Goal: Information Seeking & Learning: Understand process/instructions

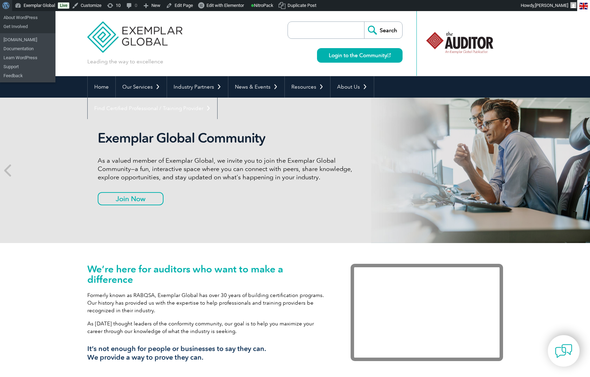
click at [5, 7] on span "Toolbar" at bounding box center [4, 5] width 5 height 10
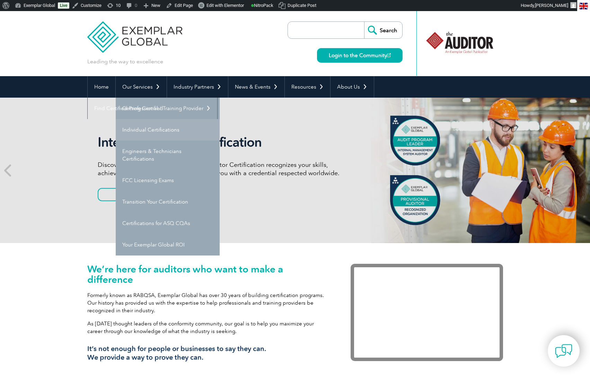
click at [160, 130] on link "Individual Certifications" at bounding box center [168, 129] width 104 height 21
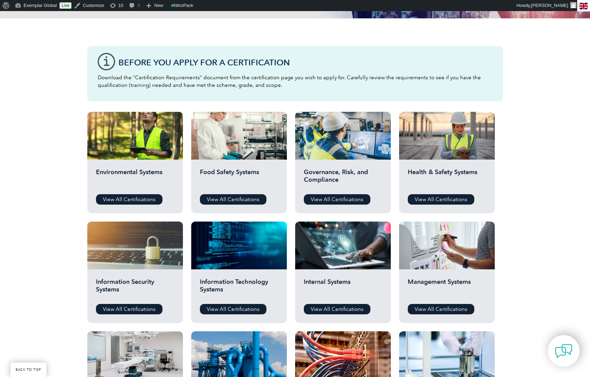
scroll to position [162, 0]
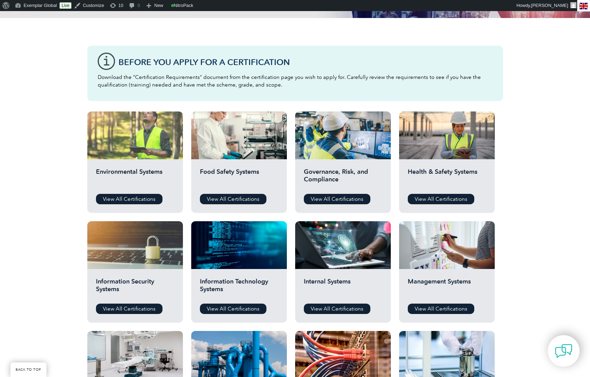
click at [159, 156] on div at bounding box center [135, 136] width 96 height 48
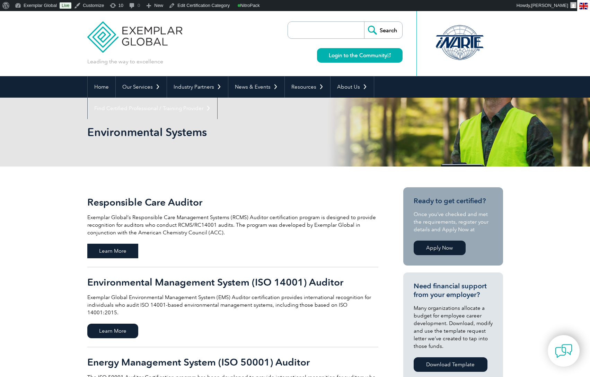
click at [113, 250] on span "Learn More" at bounding box center [112, 251] width 51 height 15
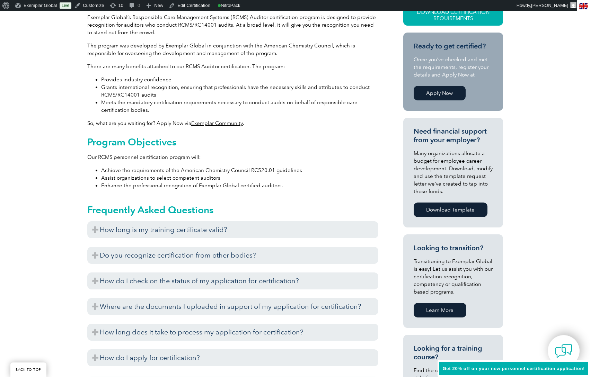
scroll to position [205, 0]
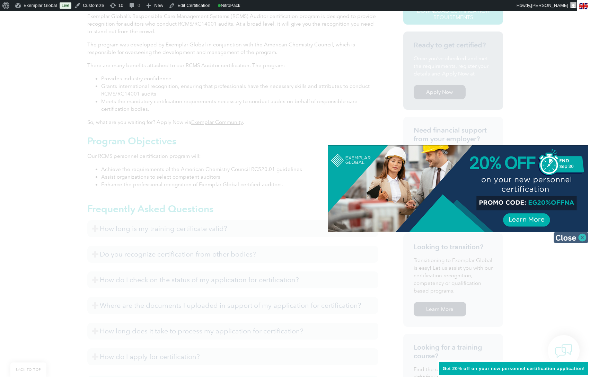
click at [584, 236] on img at bounding box center [571, 237] width 35 height 10
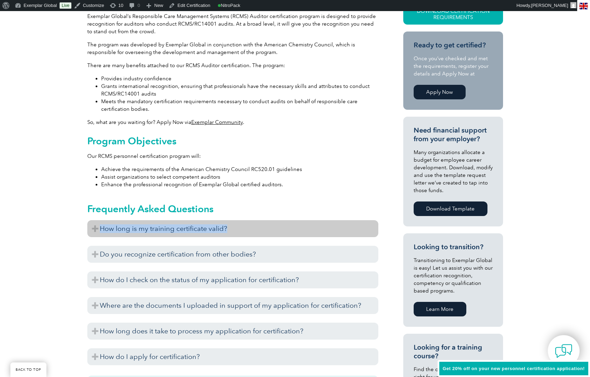
drag, startPoint x: 245, startPoint y: 229, endPoint x: 97, endPoint y: 230, distance: 148.3
click at [97, 230] on h3 "How long is my training certificate valid?" at bounding box center [232, 228] width 291 height 17
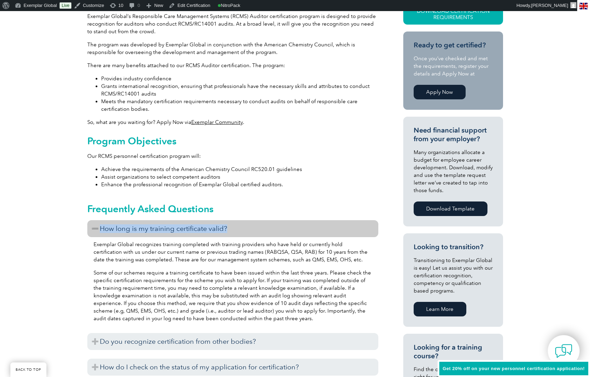
copy h3 "How long is my training certificate valid?"
drag, startPoint x: 156, startPoint y: 229, endPoint x: 172, endPoint y: 239, distance: 19.4
click at [156, 229] on h3 "How long is my training certificate valid?" at bounding box center [232, 228] width 291 height 17
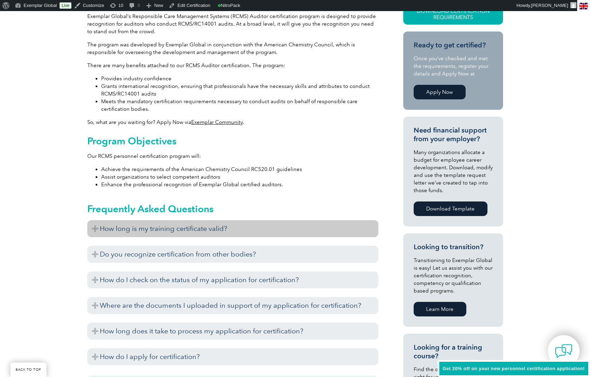
click at [201, 230] on h3 "How long is my training certificate valid?" at bounding box center [232, 228] width 291 height 17
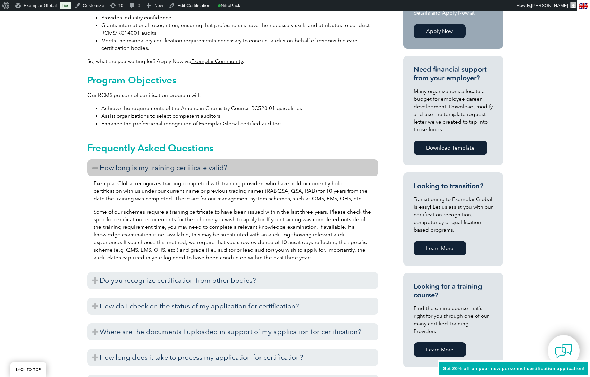
scroll to position [268, 0]
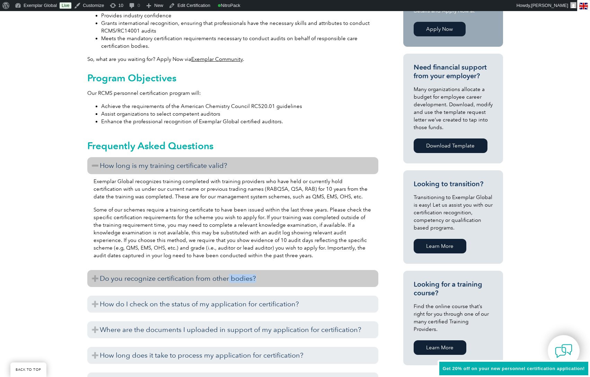
drag, startPoint x: 281, startPoint y: 282, endPoint x: 229, endPoint y: 279, distance: 52.7
click at [229, 279] on h3 "Do you recognize certification from other bodies?" at bounding box center [232, 278] width 291 height 17
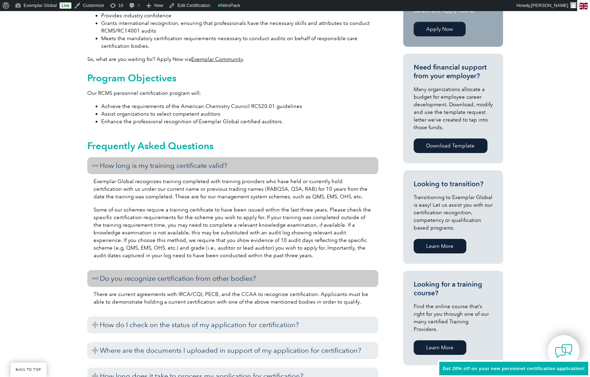
click at [216, 279] on h3 "Do you recognize certification from other bodies?" at bounding box center [232, 278] width 291 height 17
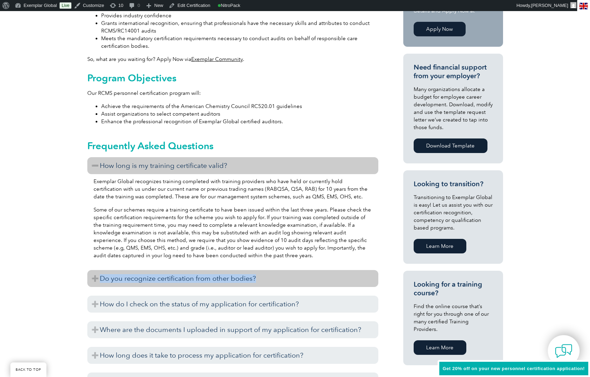
drag, startPoint x: 276, startPoint y: 280, endPoint x: 101, endPoint y: 284, distance: 175.3
click at [101, 284] on h3 "Do you recognize certification from other bodies?" at bounding box center [232, 278] width 291 height 17
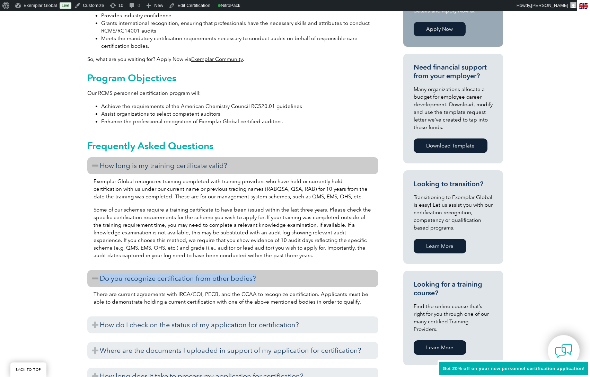
copy h3 "Do you recognize certification from other bodies?"
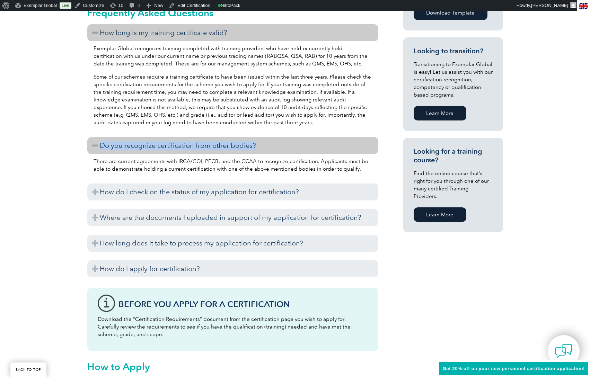
scroll to position [408, 0]
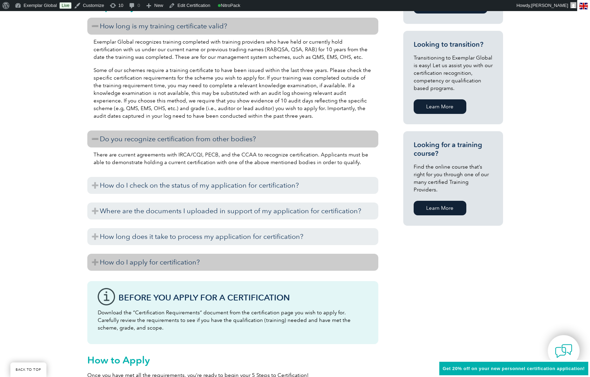
click at [174, 259] on h3 "How do I apply for certification?" at bounding box center [232, 262] width 291 height 17
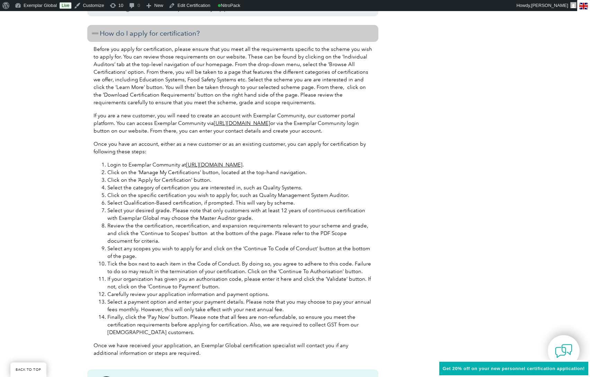
scroll to position [617, 0]
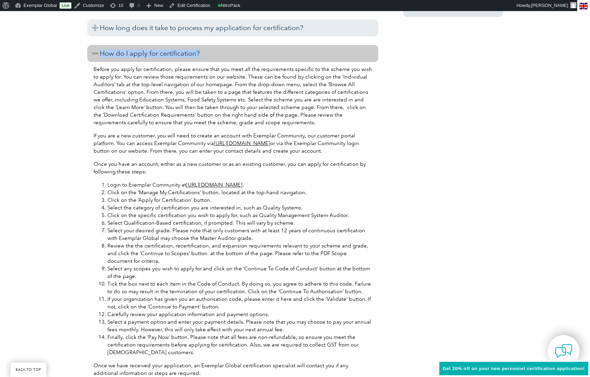
drag, startPoint x: 213, startPoint y: 55, endPoint x: 97, endPoint y: 57, distance: 115.7
click at [97, 57] on h3 "How do I apply for certification?" at bounding box center [232, 53] width 291 height 17
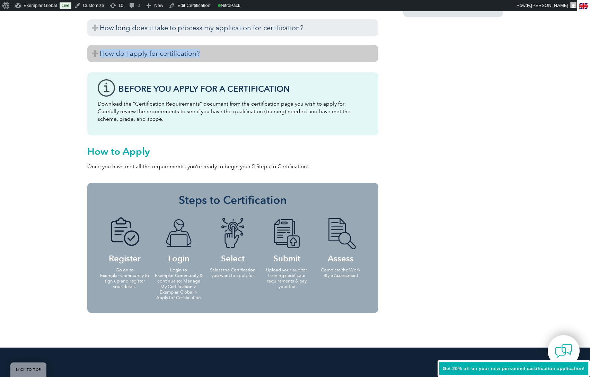
copy h3 "How do I apply for certification?"
